Goal: Navigation & Orientation: Find specific page/section

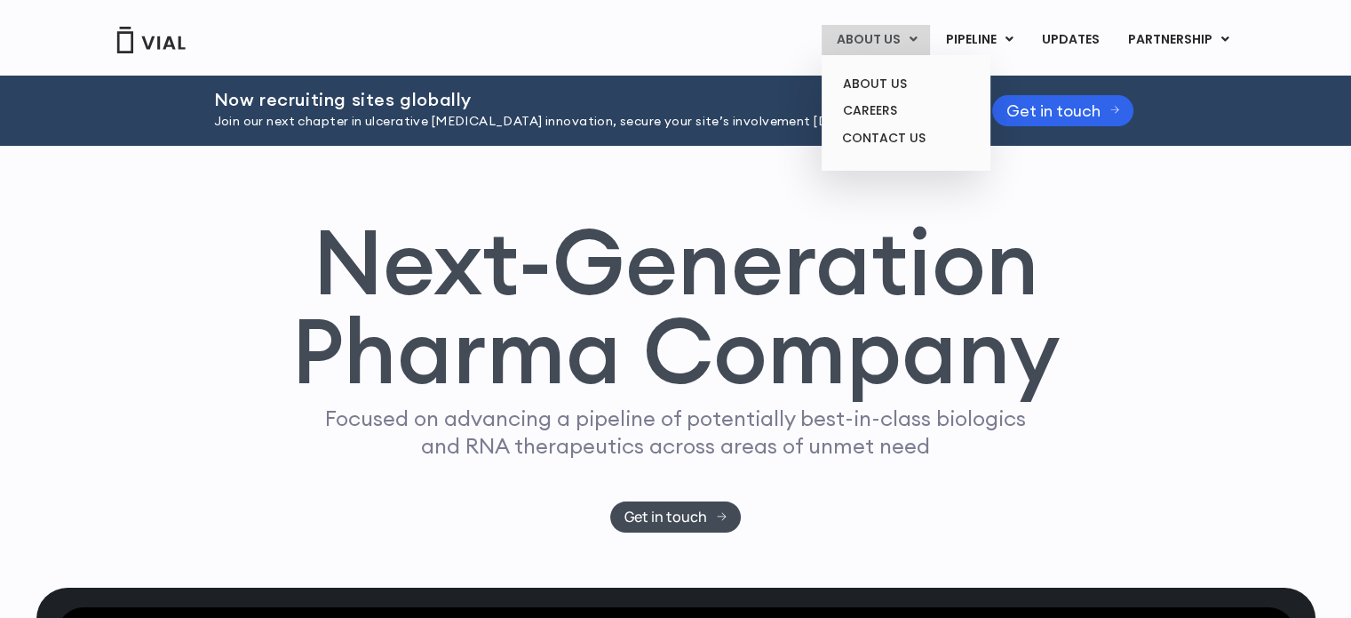
click at [897, 33] on link "ABOUT US" at bounding box center [876, 40] width 108 height 30
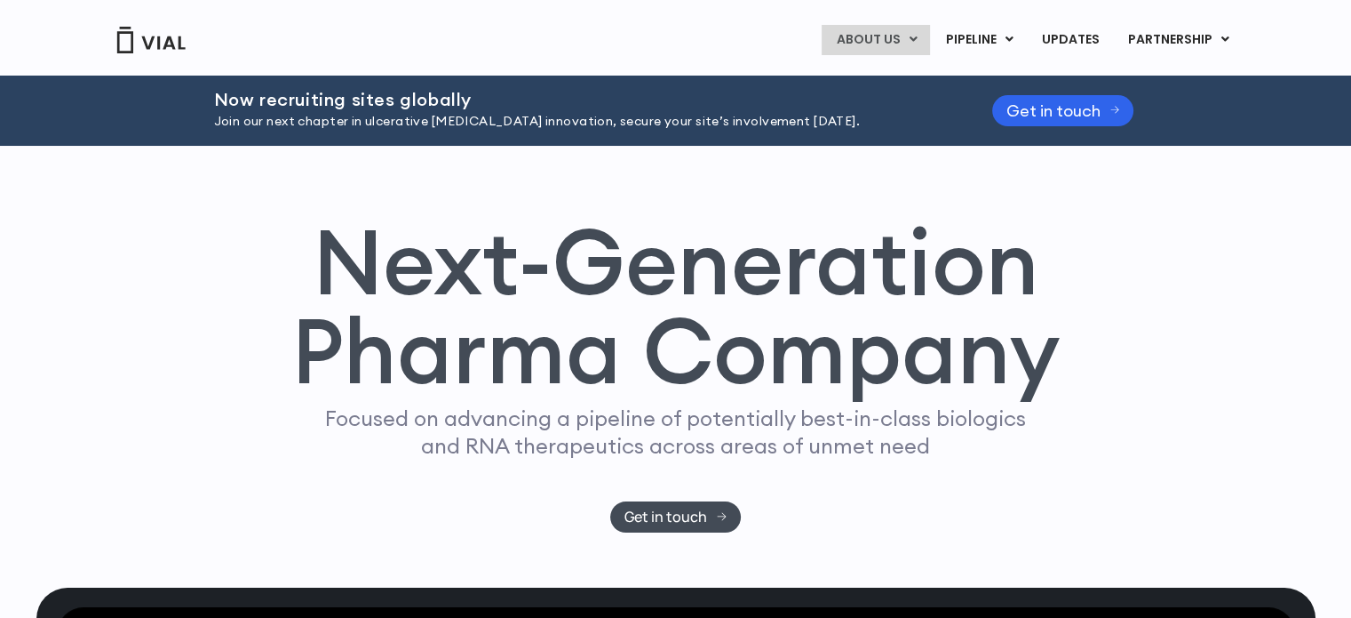
click at [889, 40] on link "ABOUT US" at bounding box center [876, 40] width 108 height 30
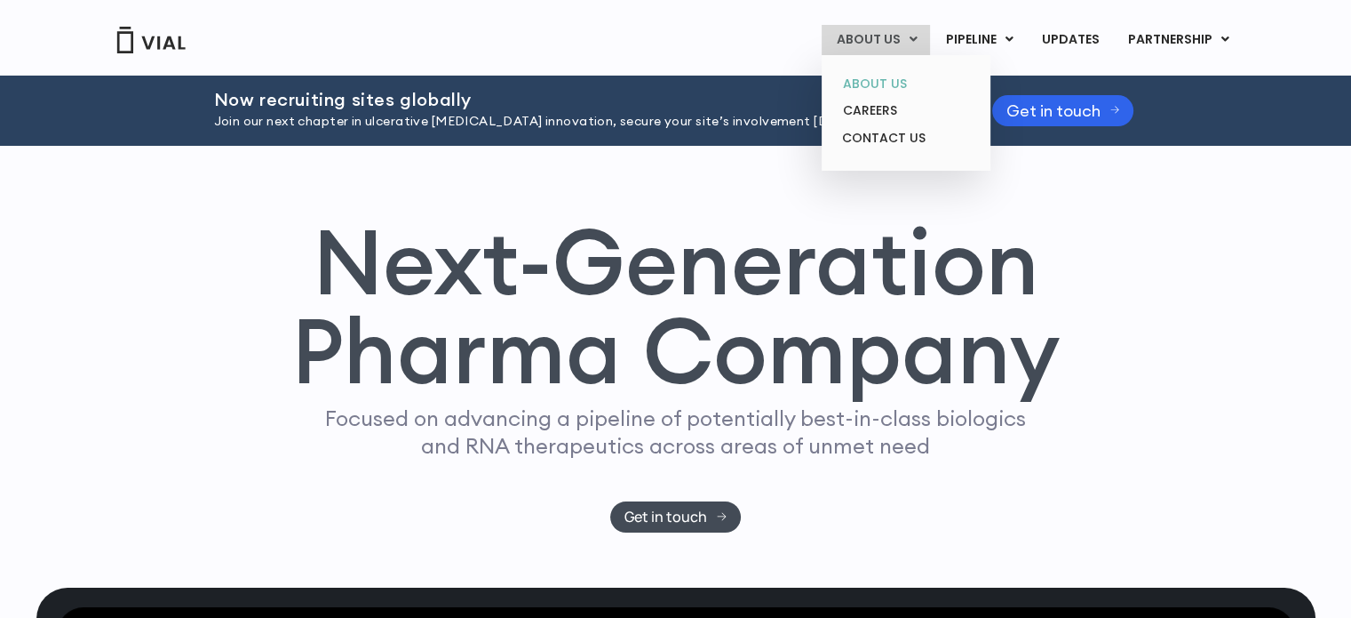
click at [880, 81] on link "ABOUT US" at bounding box center [905, 84] width 155 height 28
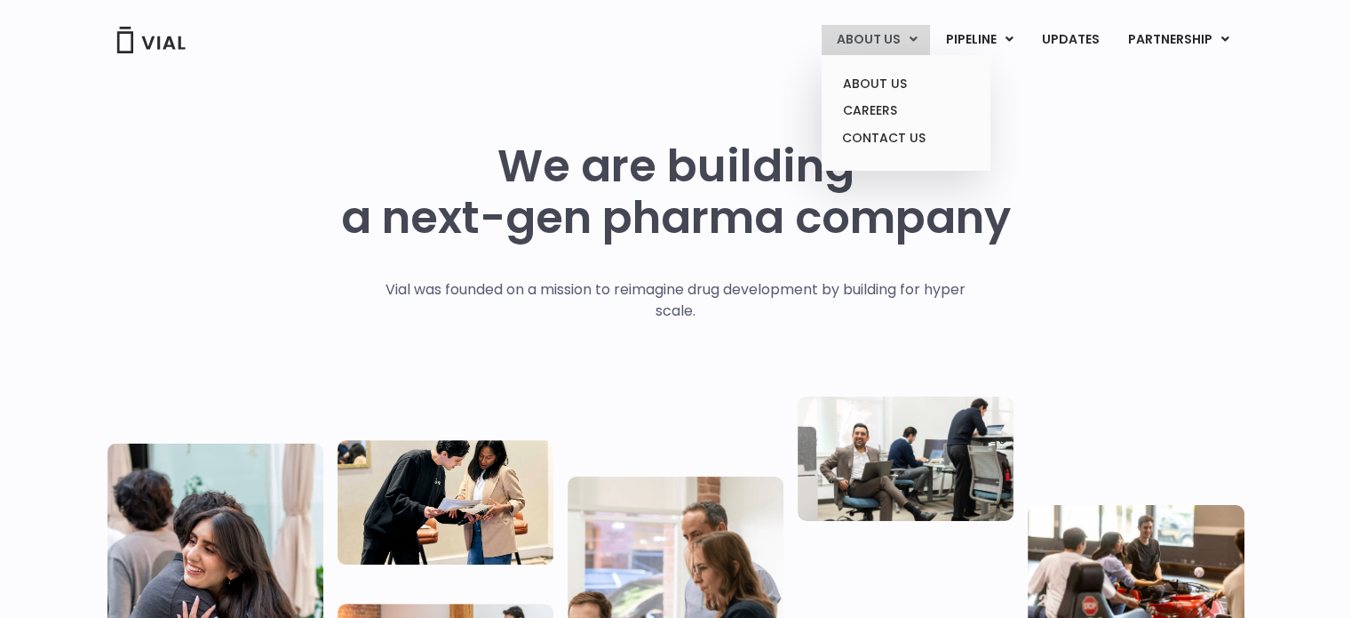
click at [890, 33] on link "ABOUT US" at bounding box center [876, 40] width 108 height 30
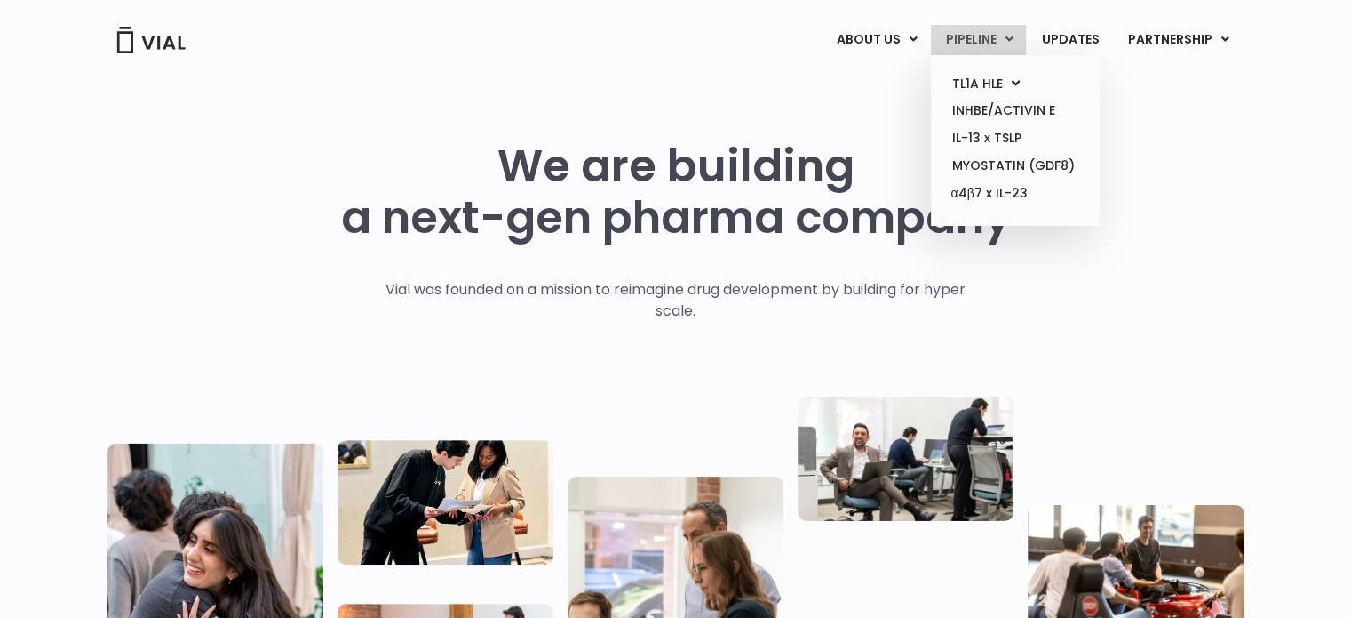
click at [974, 28] on link "PIPELINE" at bounding box center [978, 40] width 95 height 30
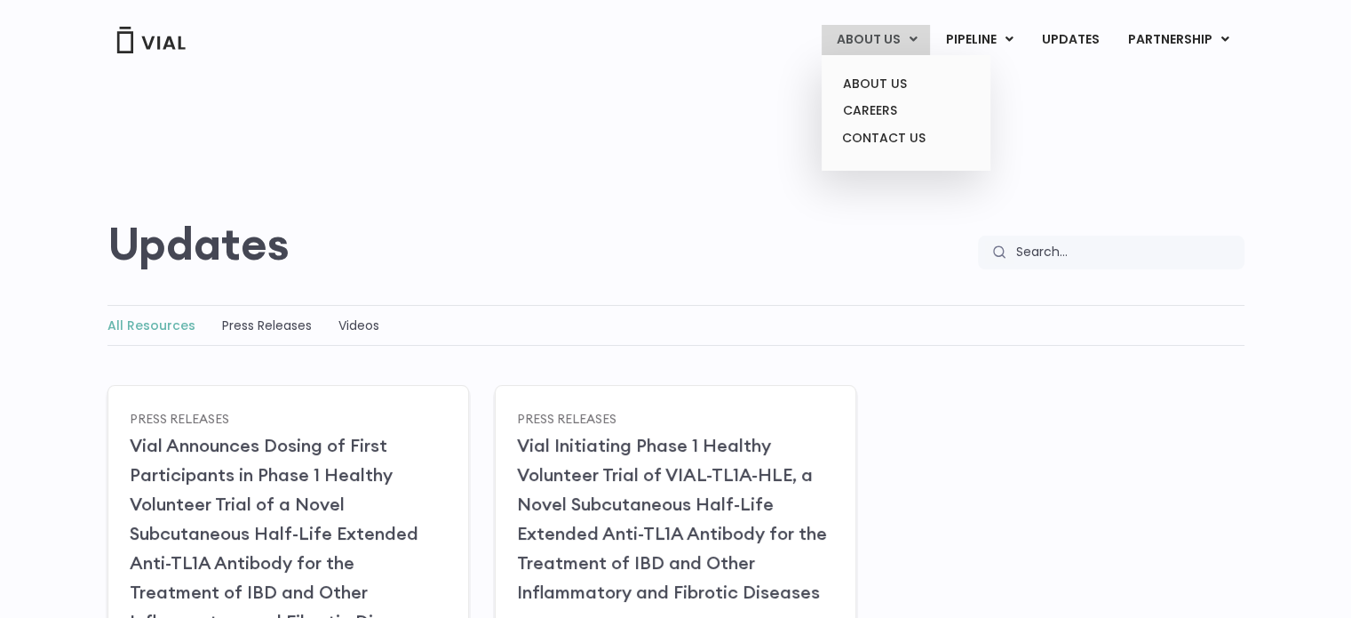
click at [885, 31] on link "ABOUT US" at bounding box center [876, 40] width 108 height 30
click at [878, 111] on link "CAREERS" at bounding box center [905, 111] width 155 height 28
